Goal: Task Accomplishment & Management: Use online tool/utility

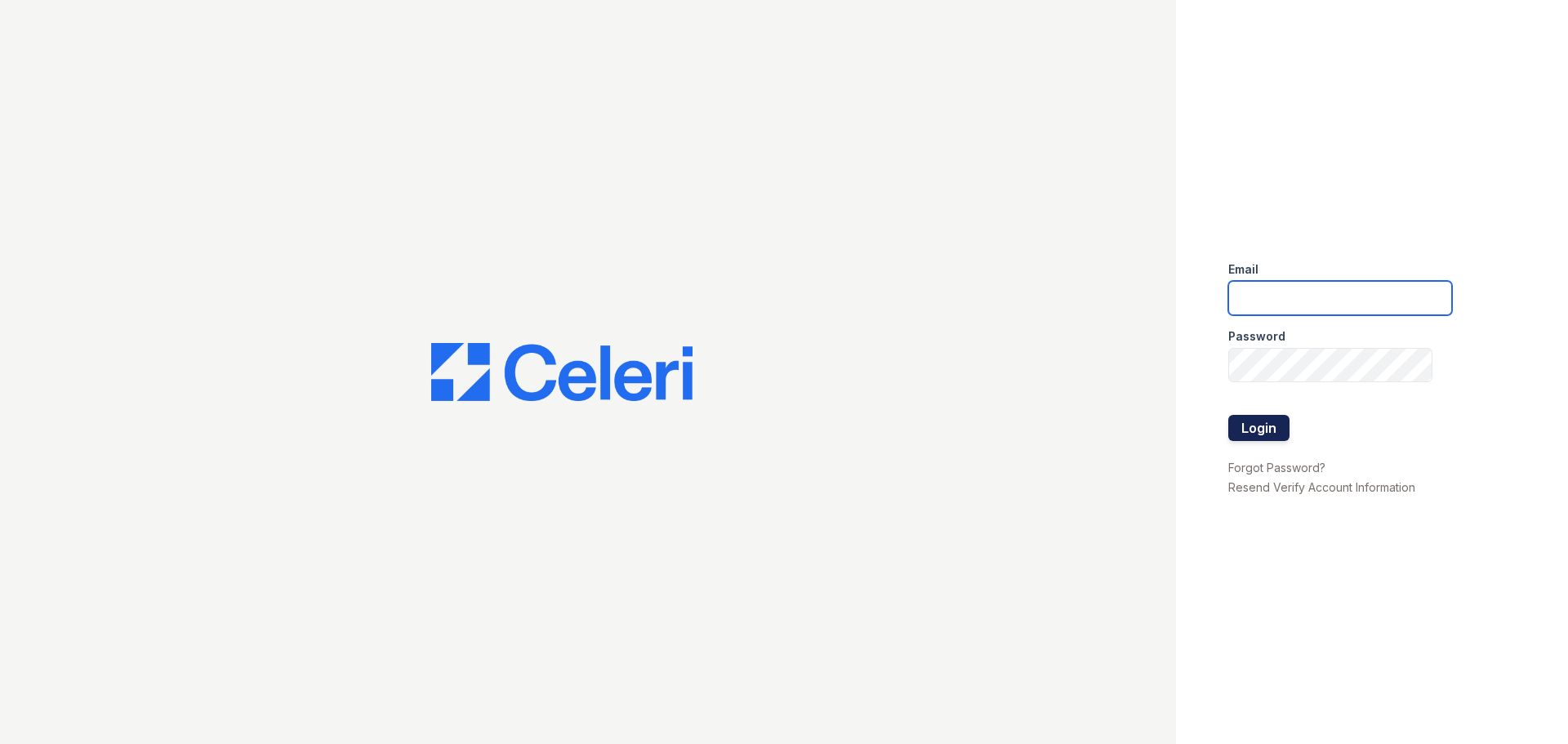
type input "[EMAIL_ADDRESS][DOMAIN_NAME]"
click at [1247, 428] on button "Login" at bounding box center [1258, 429] width 61 height 26
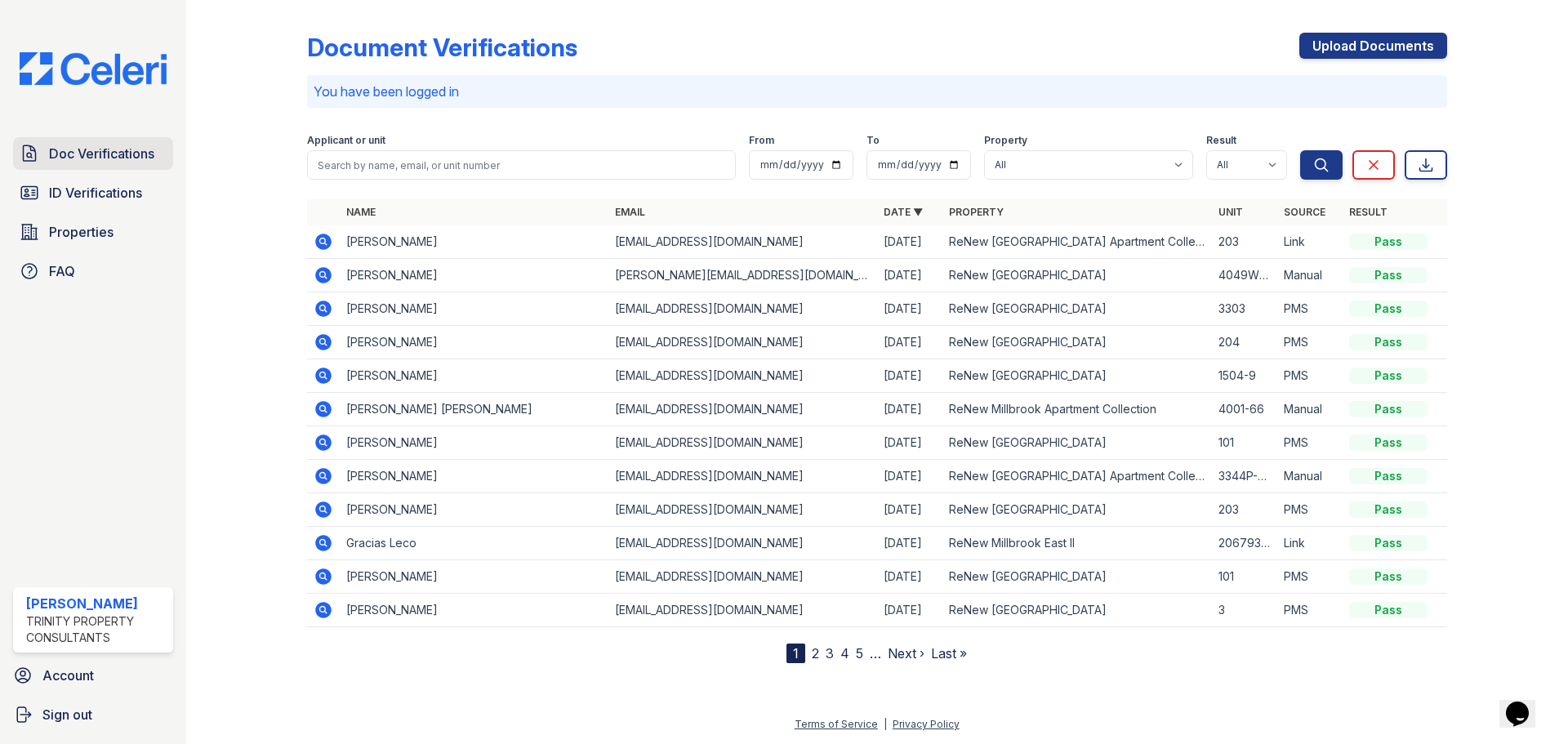
click at [83, 163] on span "Doc Verifications" at bounding box center [102, 154] width 105 height 20
